Goal: Information Seeking & Learning: Check status

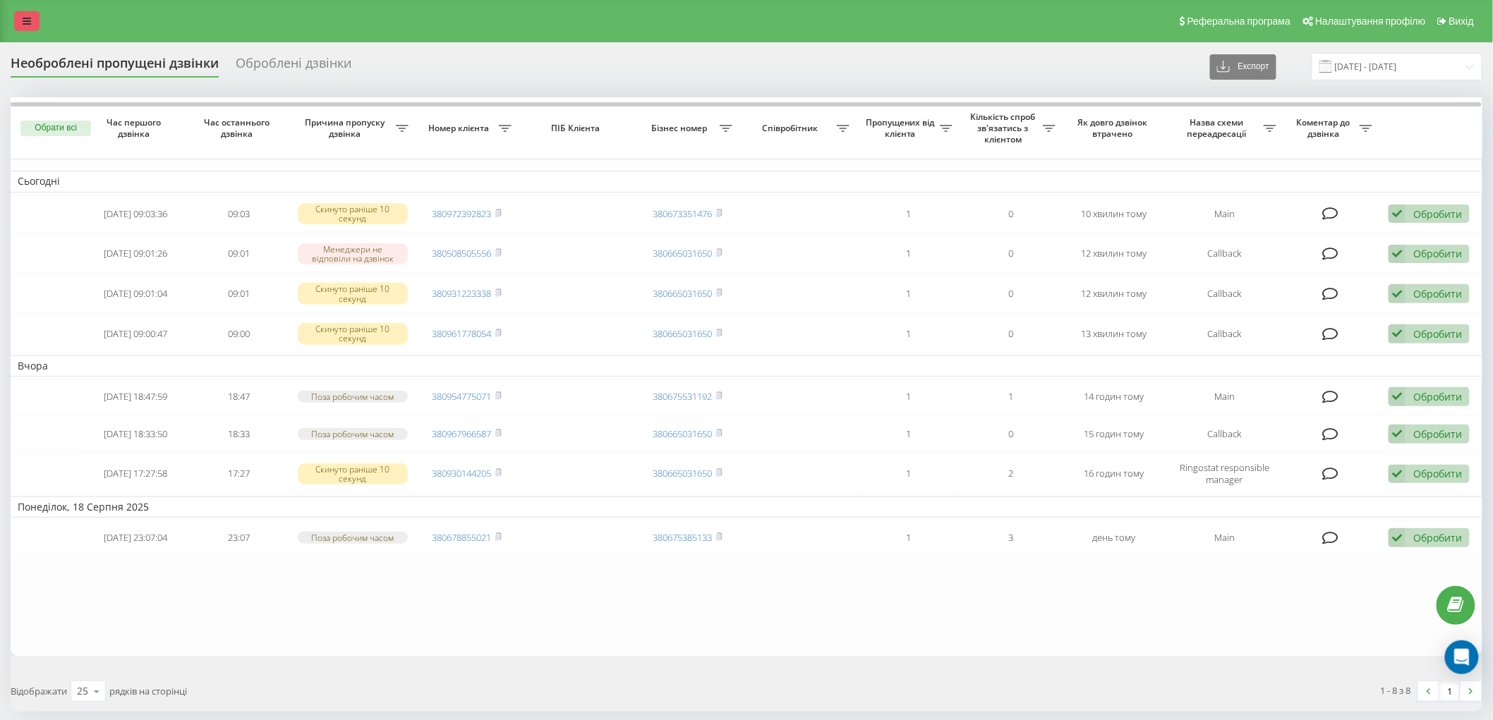
click at [14, 20] on link at bounding box center [26, 21] width 25 height 20
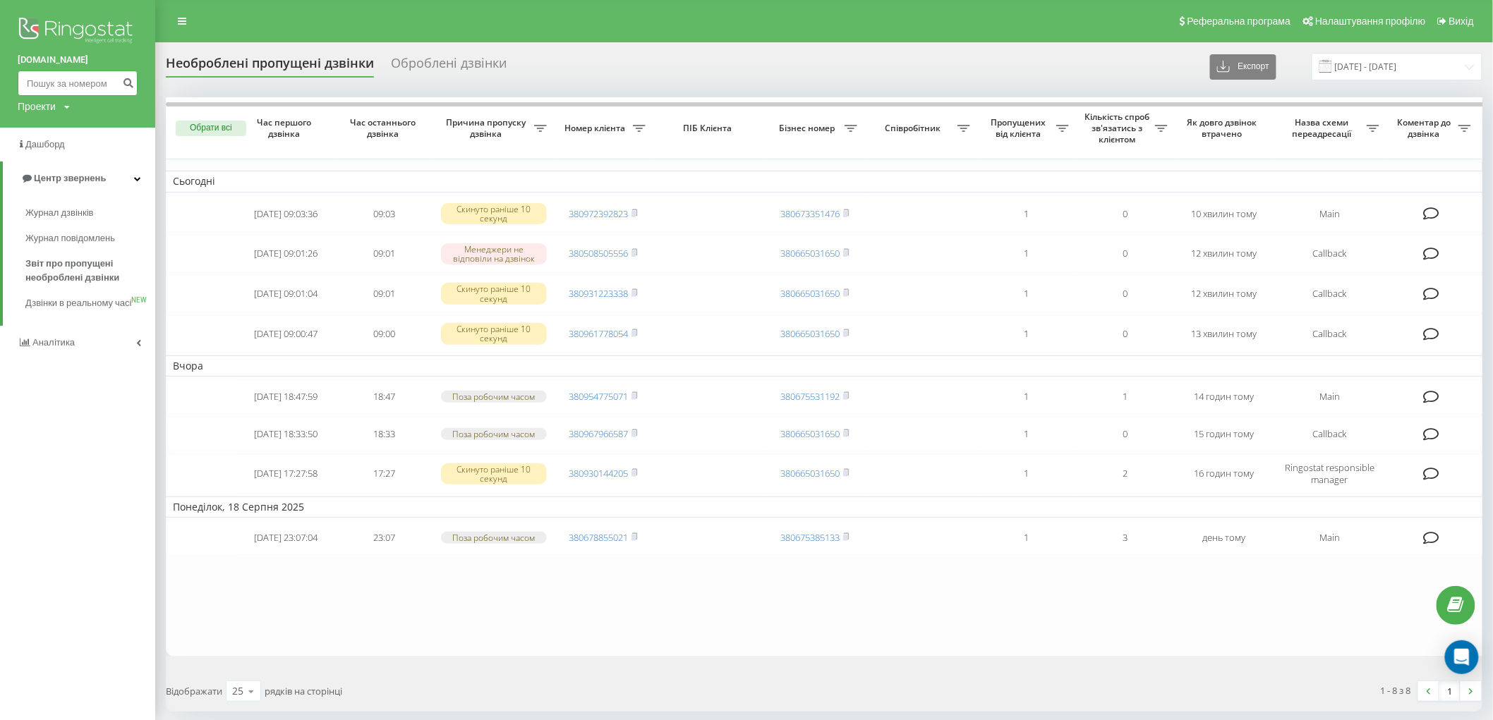
click at [71, 78] on input at bounding box center [78, 83] width 120 height 25
paste input "+380504365631"
type input "+380504365631"
click at [131, 83] on icon "submit" at bounding box center [128, 81] width 12 height 8
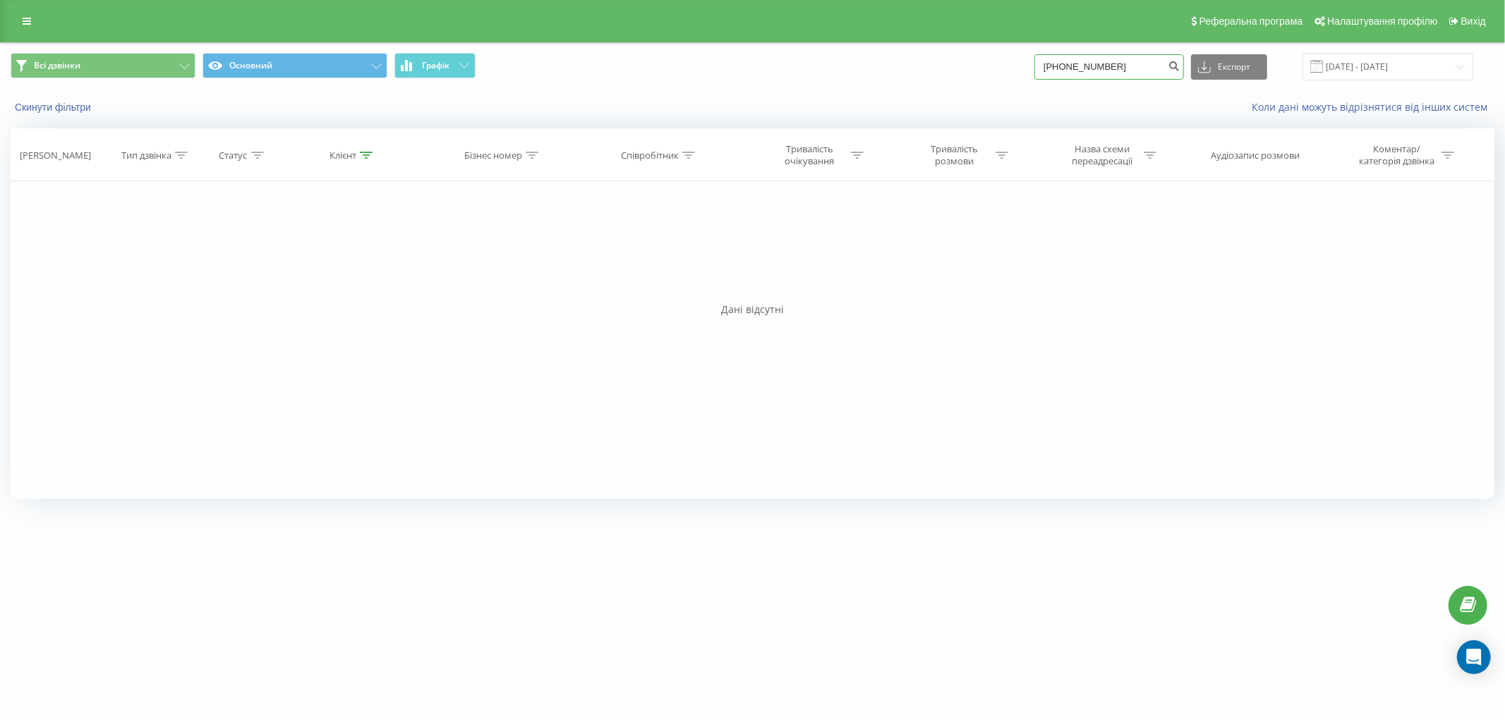
click at [1065, 67] on input "+380504365631" at bounding box center [1109, 66] width 150 height 25
type input "380504365631"
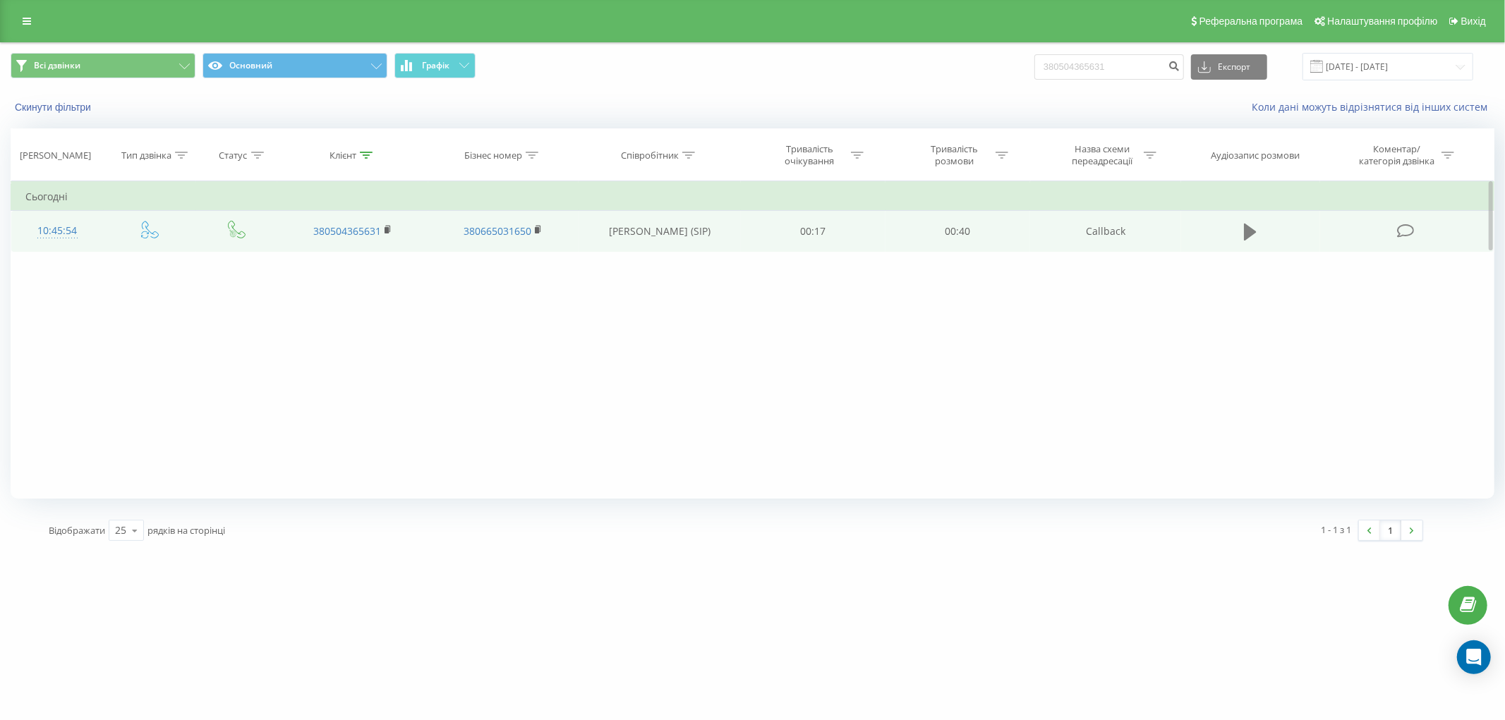
click at [1256, 241] on icon at bounding box center [1250, 232] width 13 height 20
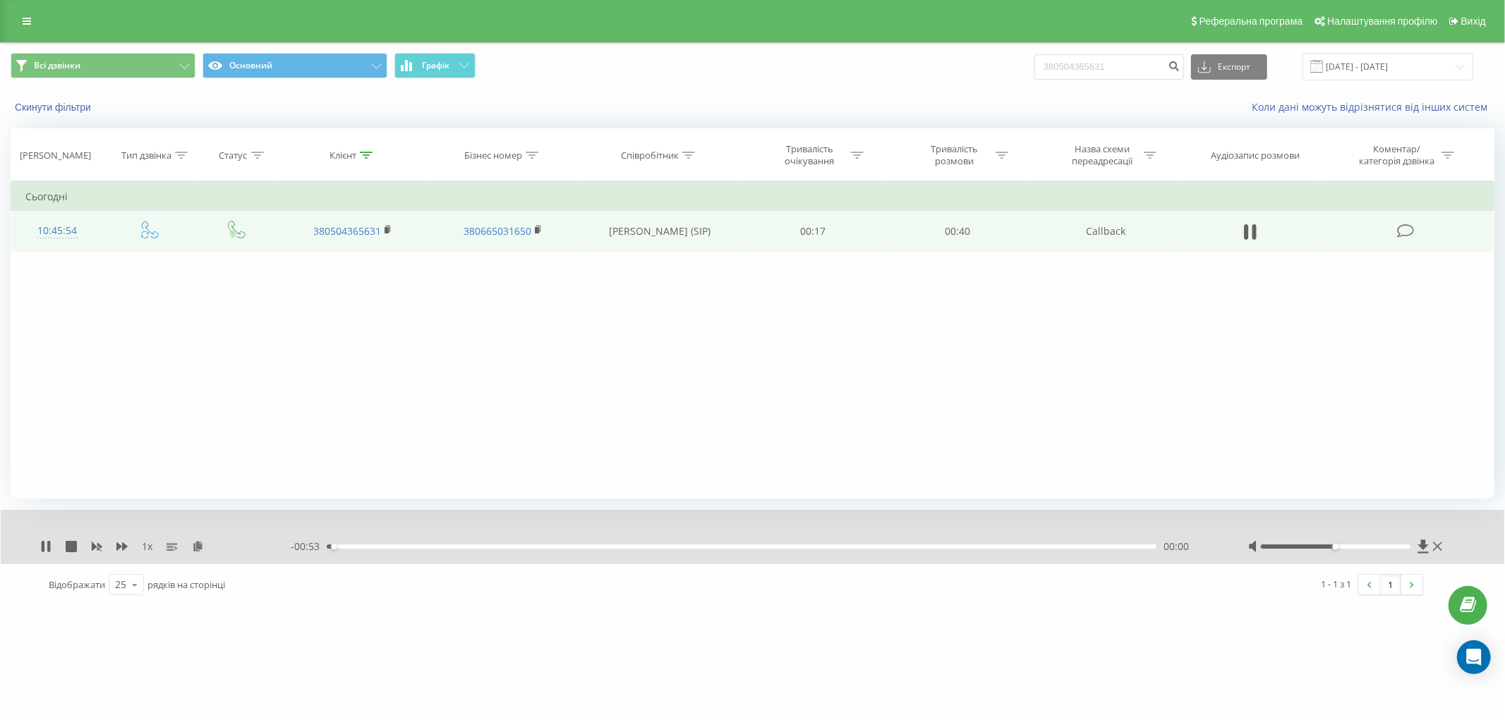
click at [432, 550] on div "- 00:53 00:00 00:00" at bounding box center [752, 547] width 922 height 14
click at [431, 545] on div "00:06" at bounding box center [742, 547] width 830 height 4
click at [468, 545] on div "00:07" at bounding box center [742, 547] width 830 height 4
click at [516, 546] on div "00:09" at bounding box center [742, 547] width 830 height 4
drag, startPoint x: 561, startPoint y: 546, endPoint x: 657, endPoint y: 553, distance: 96.9
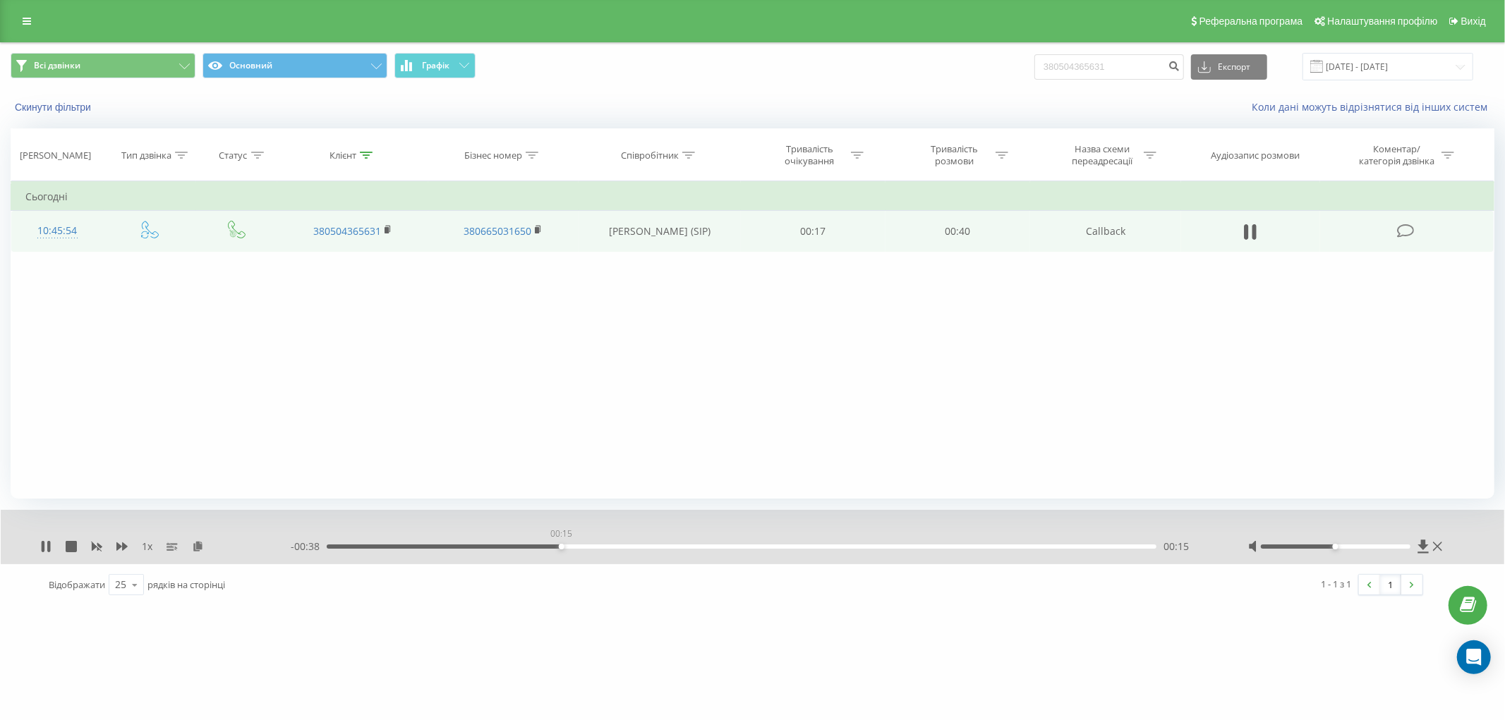
click at [566, 546] on div "00:15" at bounding box center [742, 547] width 830 height 4
click at [668, 543] on div "- 00:37 00:16 00:16" at bounding box center [752, 547] width 922 height 14
click at [667, 547] on div "00:16" at bounding box center [742, 547] width 830 height 4
